Goal: Information Seeking & Learning: Check status

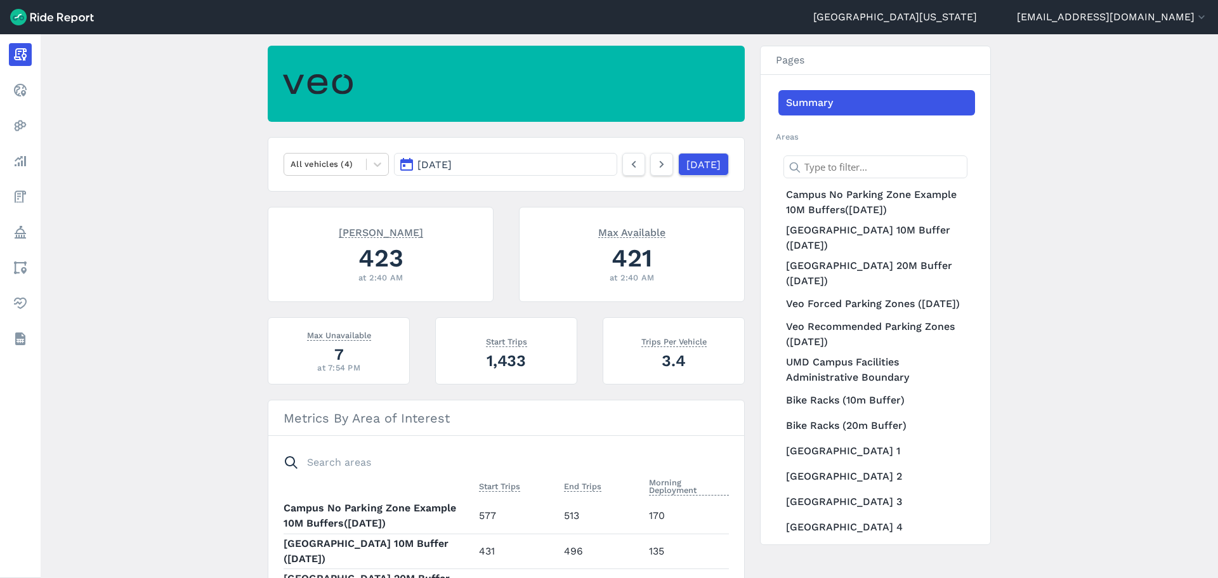
scroll to position [85, 0]
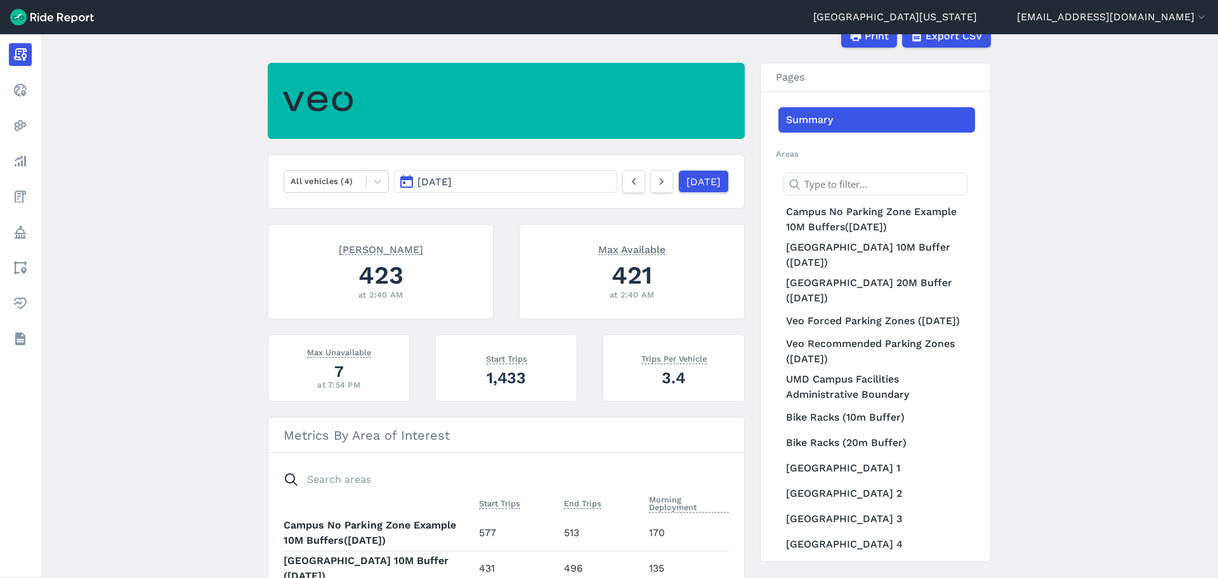
click at [553, 185] on button "[DATE]" at bounding box center [505, 181] width 223 height 23
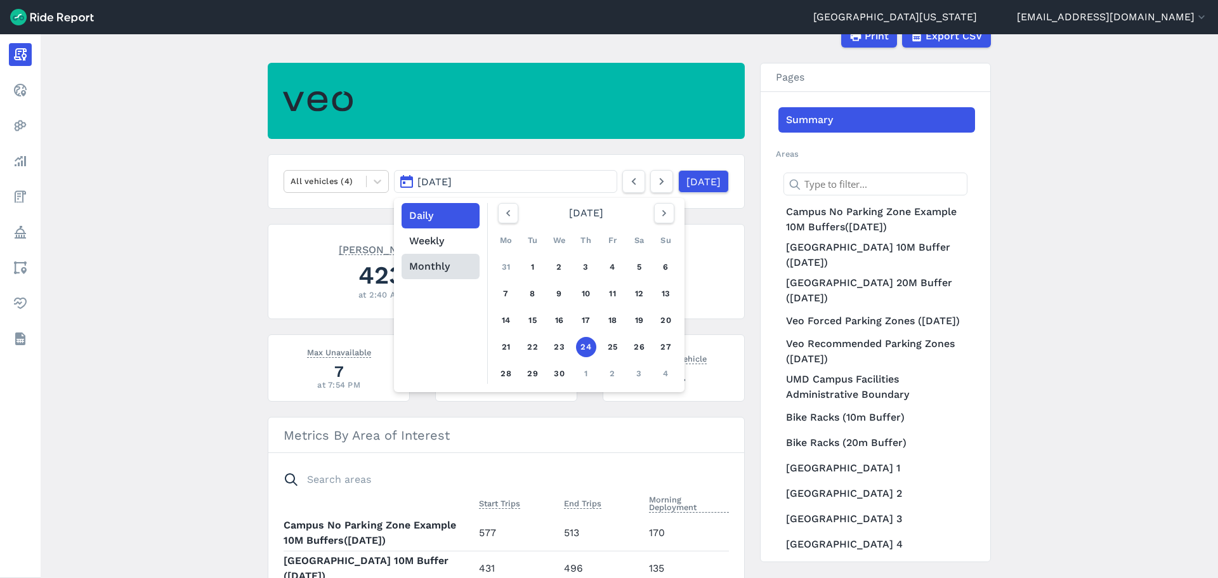
click at [442, 265] on button "Monthly" at bounding box center [441, 266] width 78 height 25
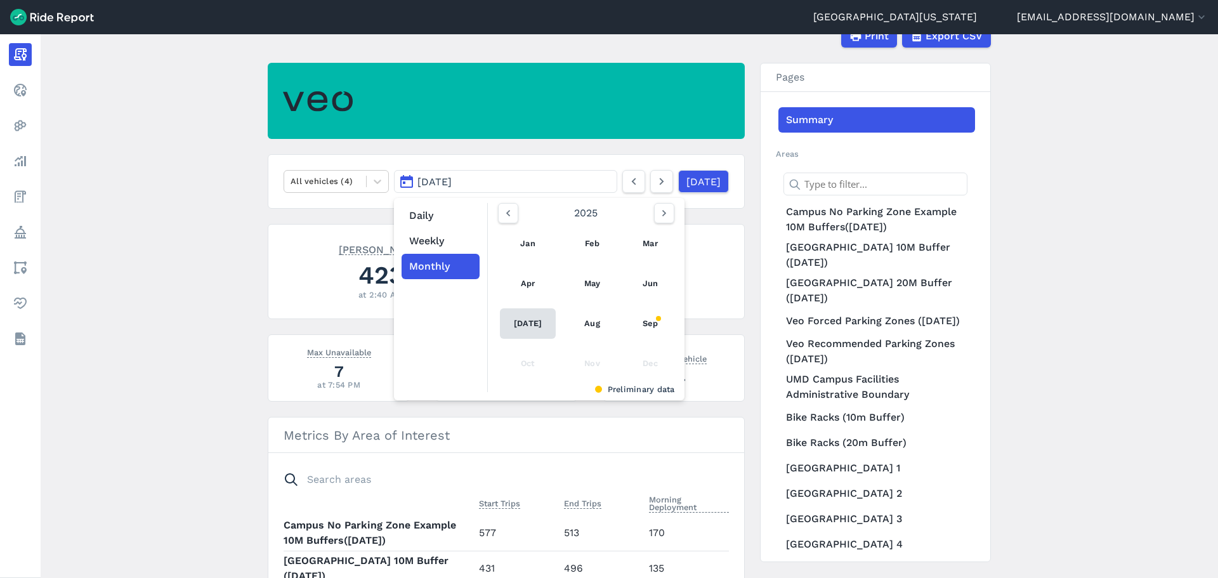
click at [534, 324] on link "[DATE]" at bounding box center [528, 323] width 56 height 30
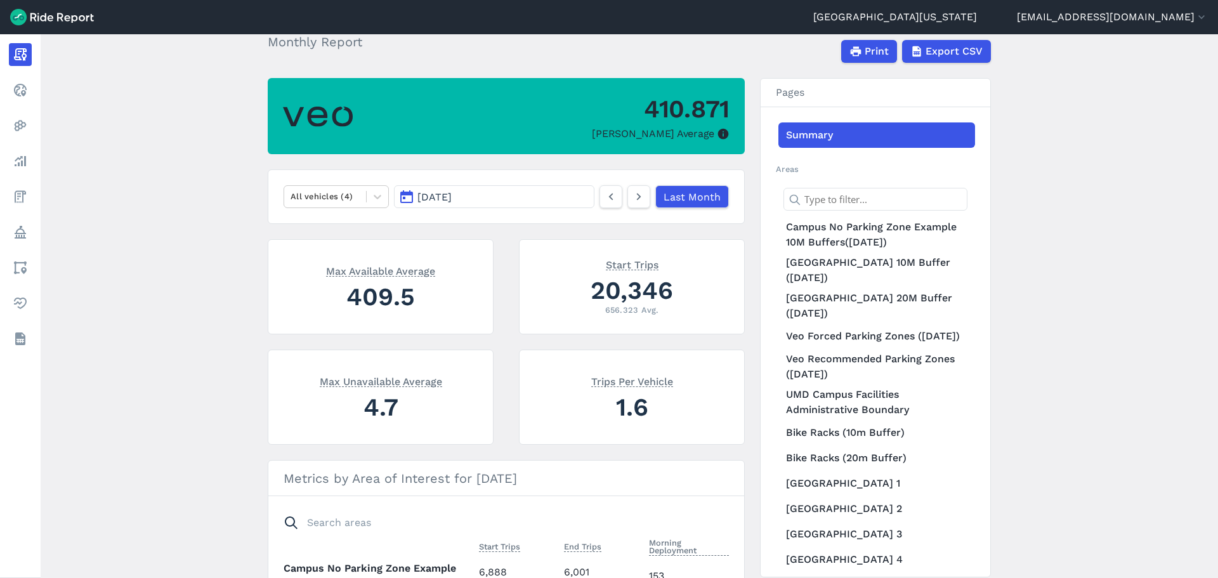
scroll to position [49, 0]
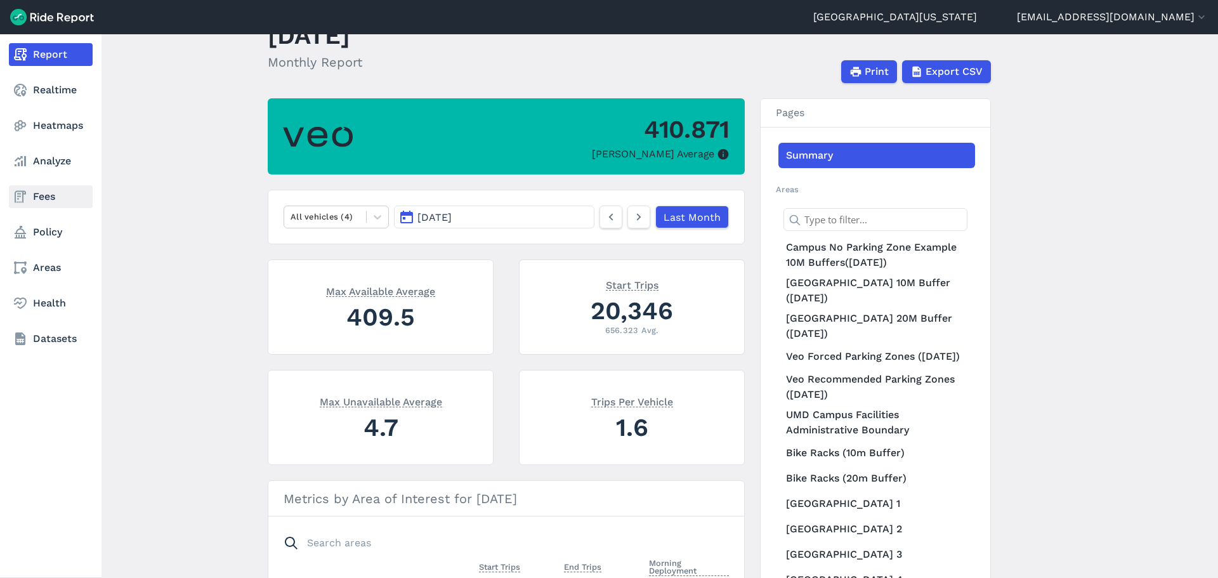
click at [46, 199] on link "Fees" at bounding box center [51, 196] width 84 height 23
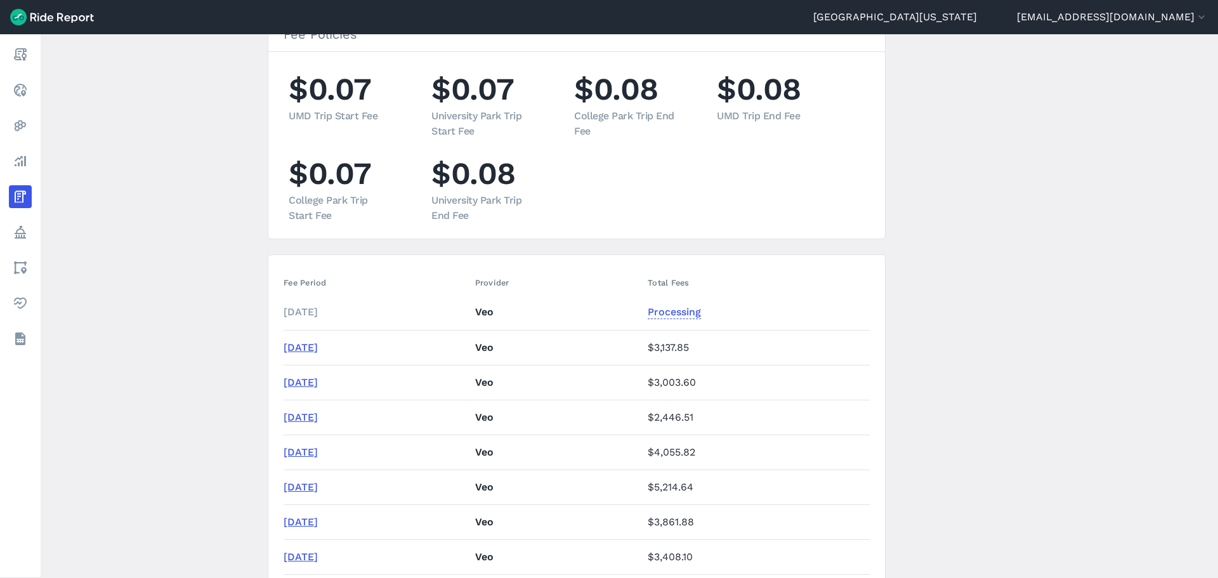
scroll to position [190, 0]
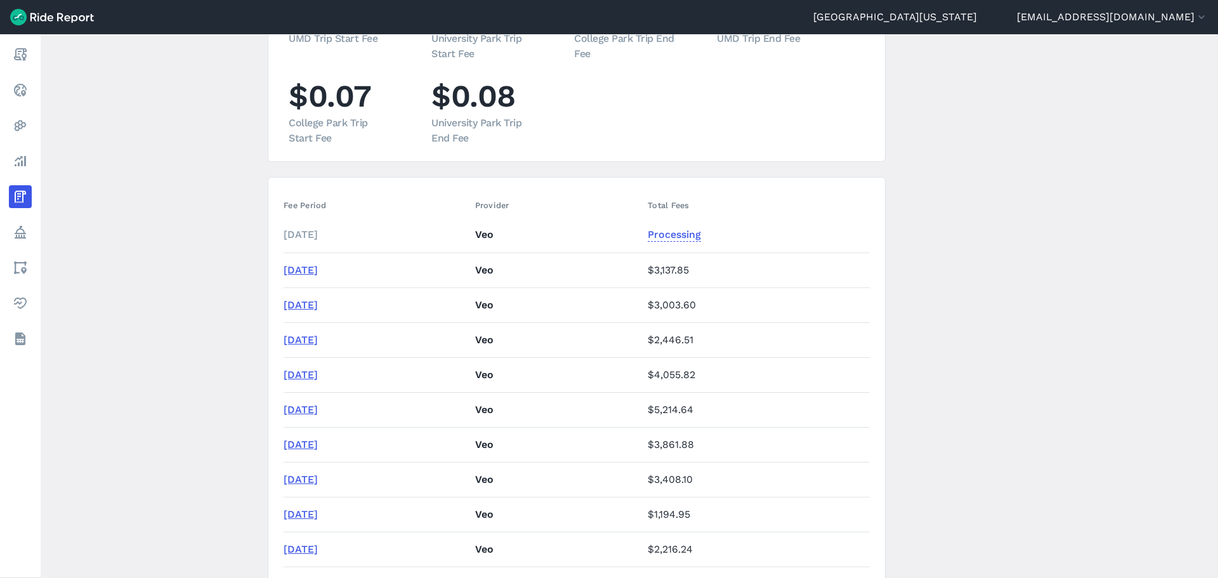
click at [318, 270] on link "[DATE]" at bounding box center [301, 270] width 34 height 12
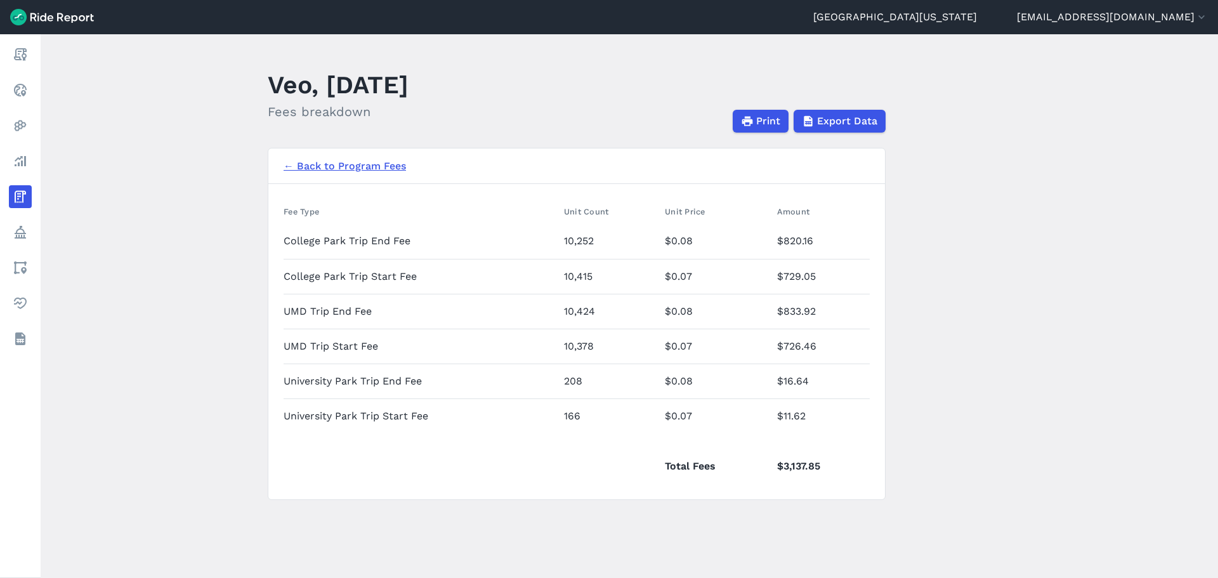
drag, startPoint x: 405, startPoint y: 178, endPoint x: 395, endPoint y: 175, distance: 11.2
click at [405, 178] on nav "← Back to Program Fees" at bounding box center [576, 166] width 617 height 36
click at [381, 167] on link "← Back to Program Fees" at bounding box center [345, 166] width 122 height 15
